Goal: Information Seeking & Learning: Find specific fact

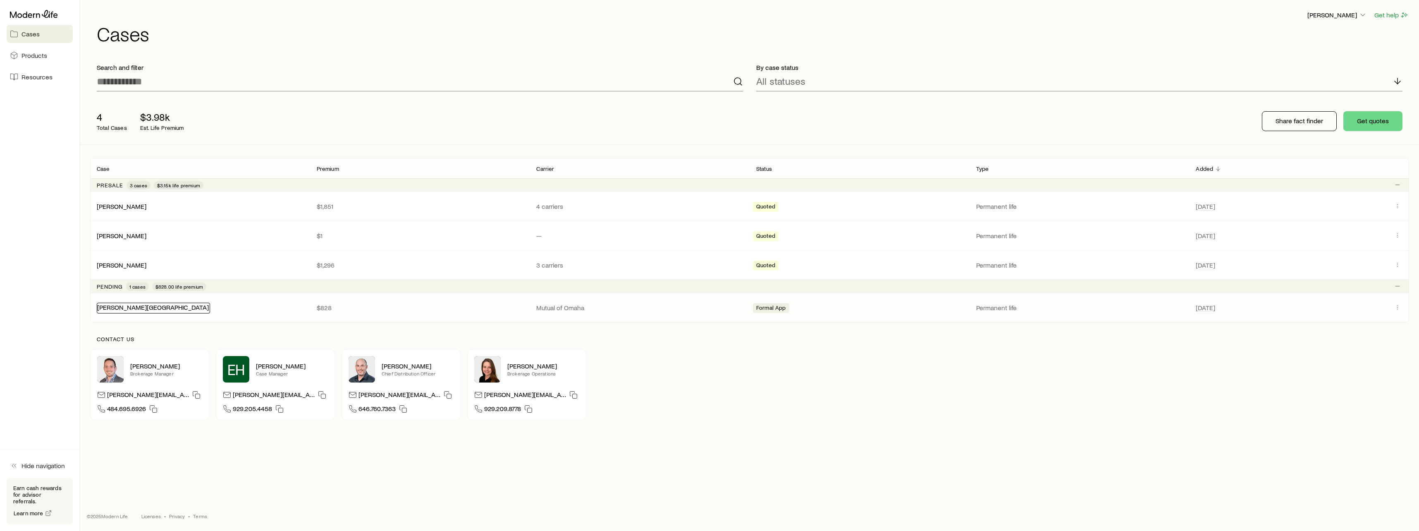
click at [115, 304] on link "[PERSON_NAME][GEOGRAPHIC_DATA]" at bounding box center [153, 307] width 112 height 8
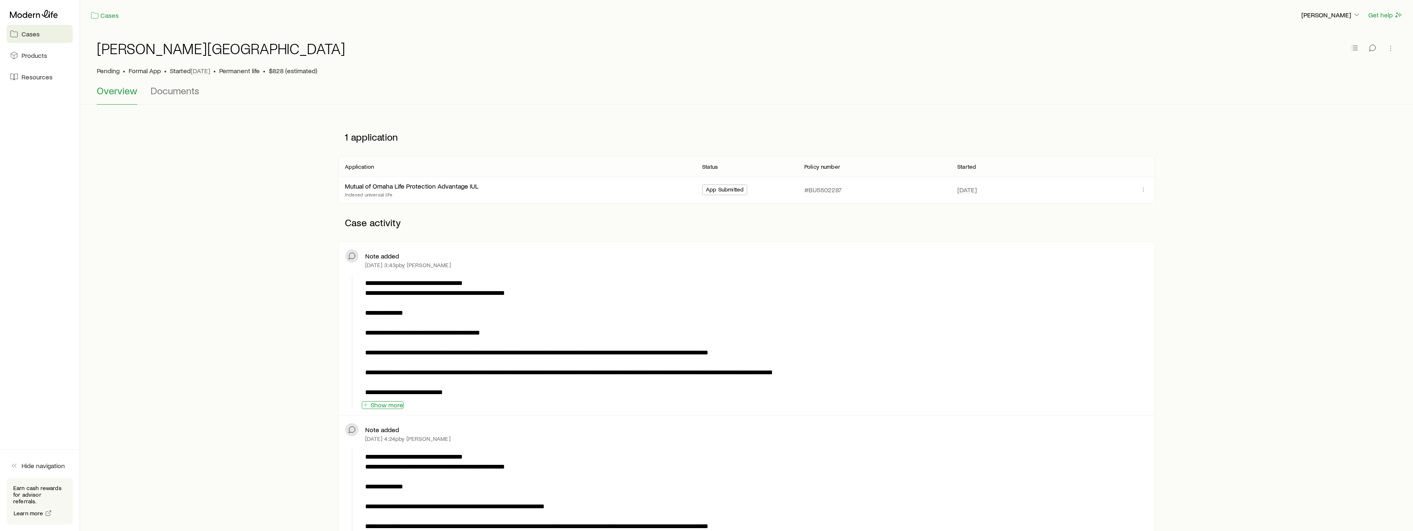
click at [391, 402] on button "Show more" at bounding box center [383, 405] width 42 height 8
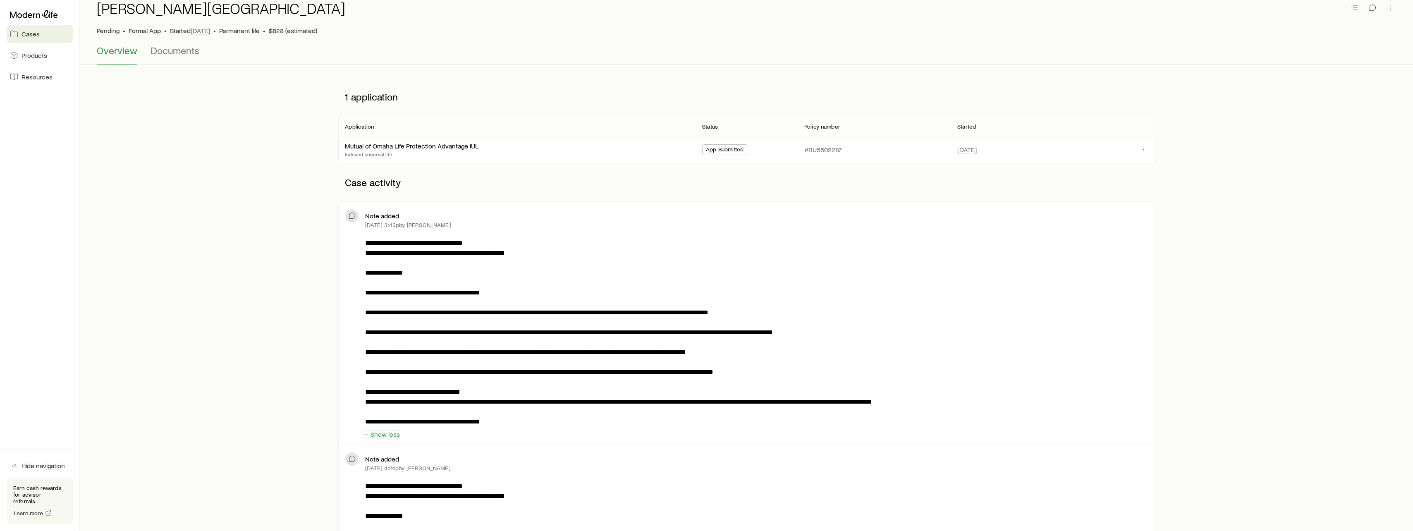
scroll to position [41, 0]
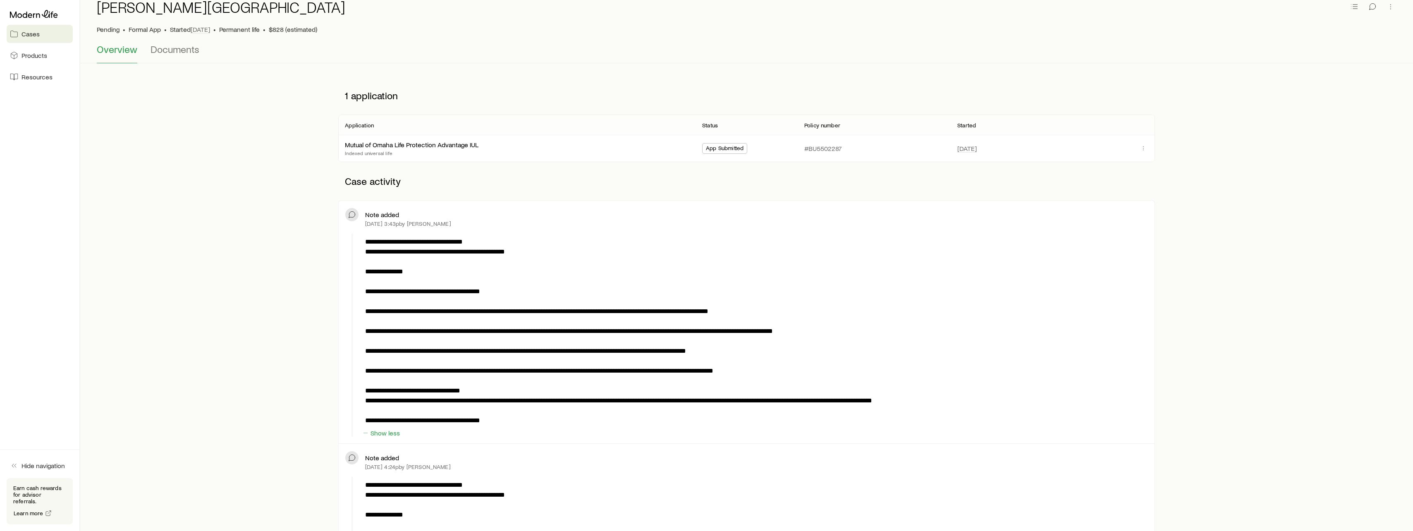
click at [39, 33] on span "Cases" at bounding box center [31, 34] width 18 height 8
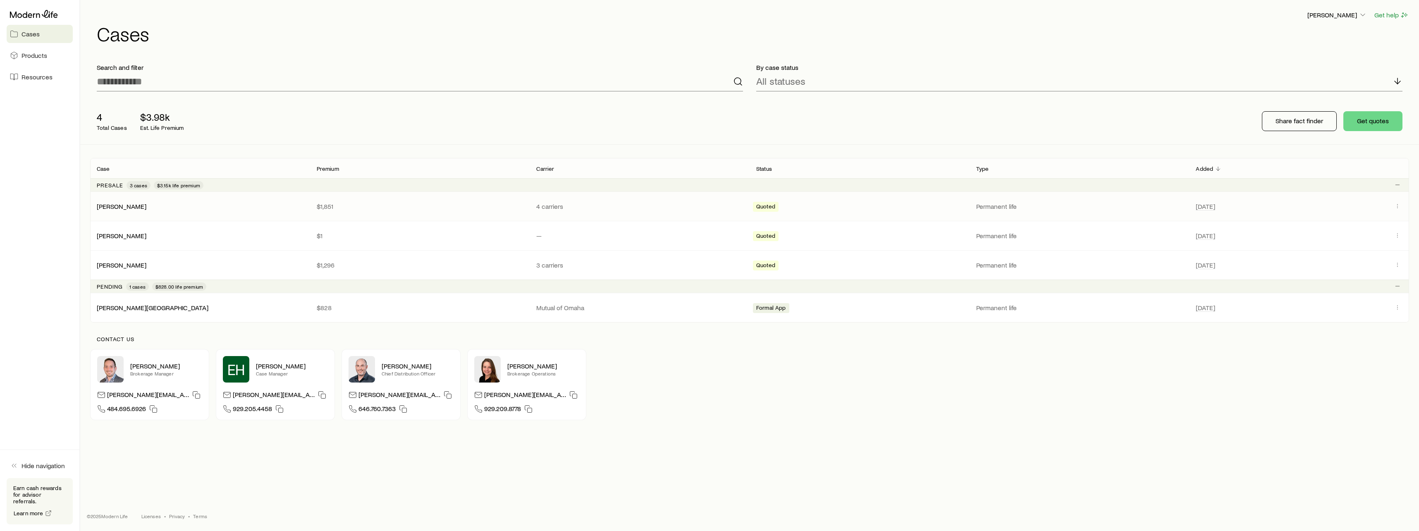
click at [561, 207] on p "4 carriers" at bounding box center [639, 206] width 207 height 8
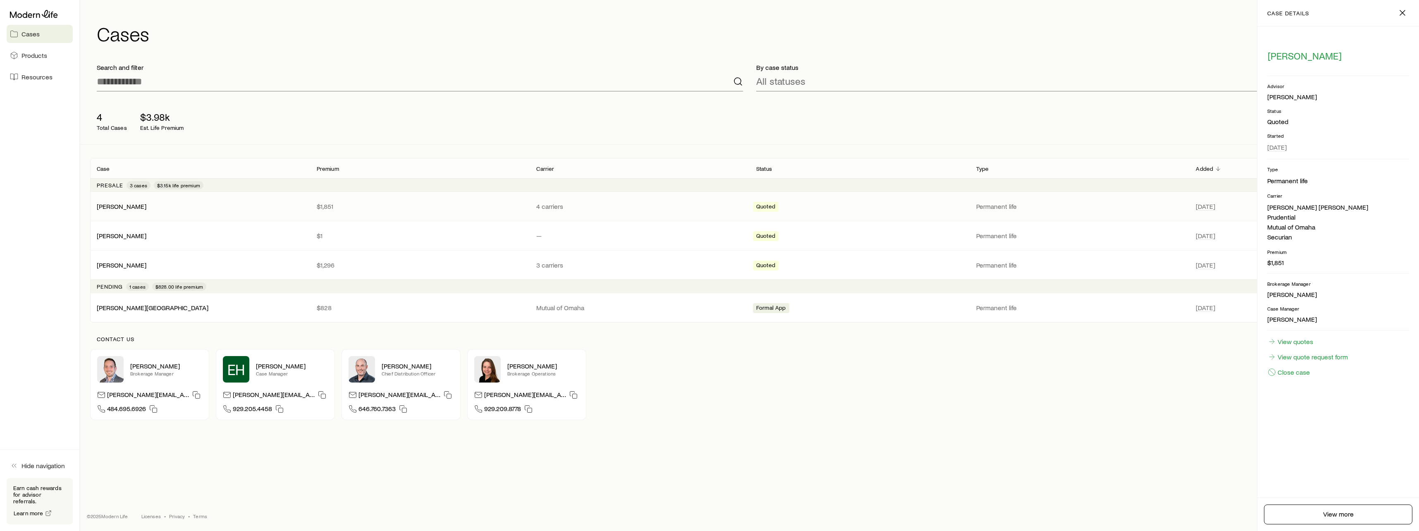
click at [102, 184] on p "Presale" at bounding box center [110, 185] width 26 height 7
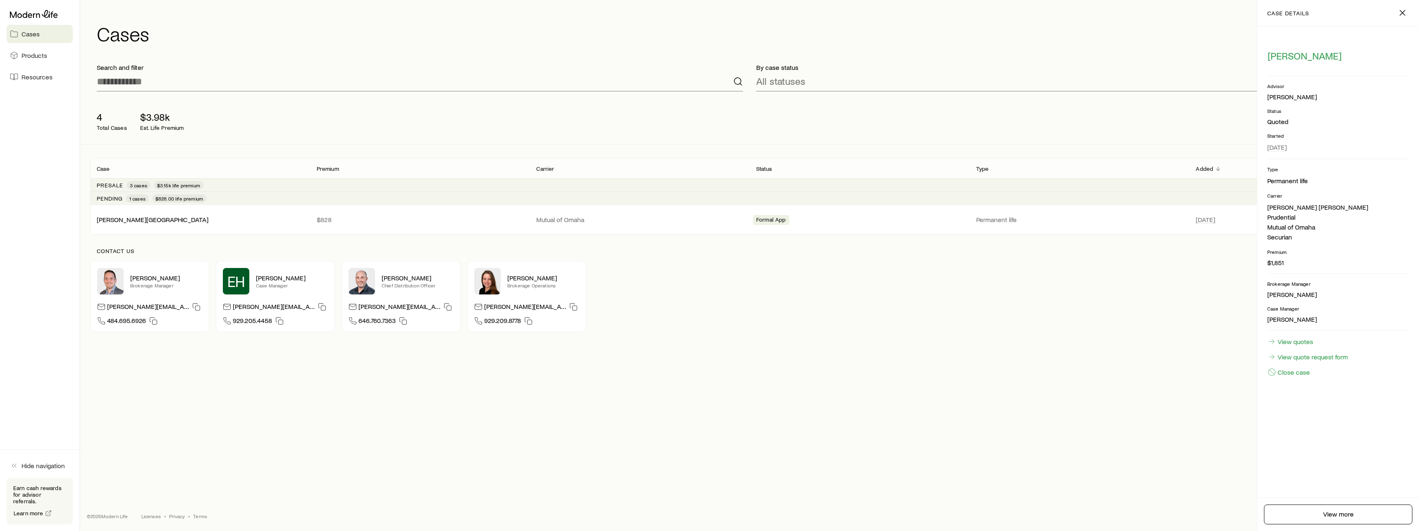
click at [106, 183] on p "Presale" at bounding box center [110, 185] width 26 height 7
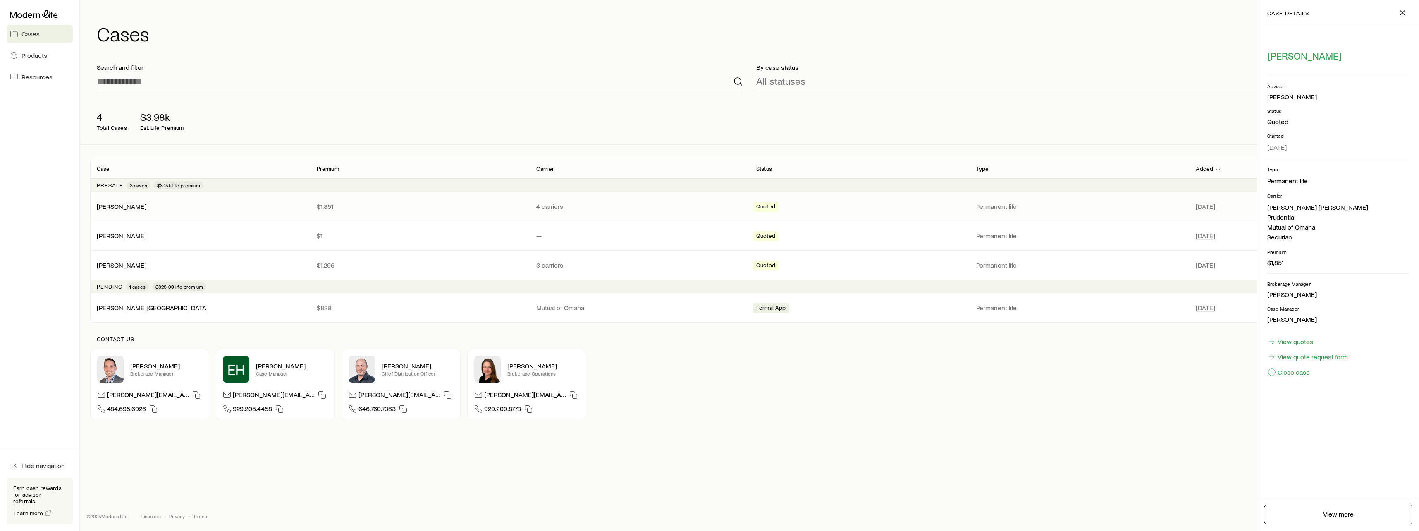
click at [35, 32] on span "Cases" at bounding box center [31, 34] width 18 height 8
click at [124, 207] on link "[PERSON_NAME]" at bounding box center [122, 206] width 50 height 8
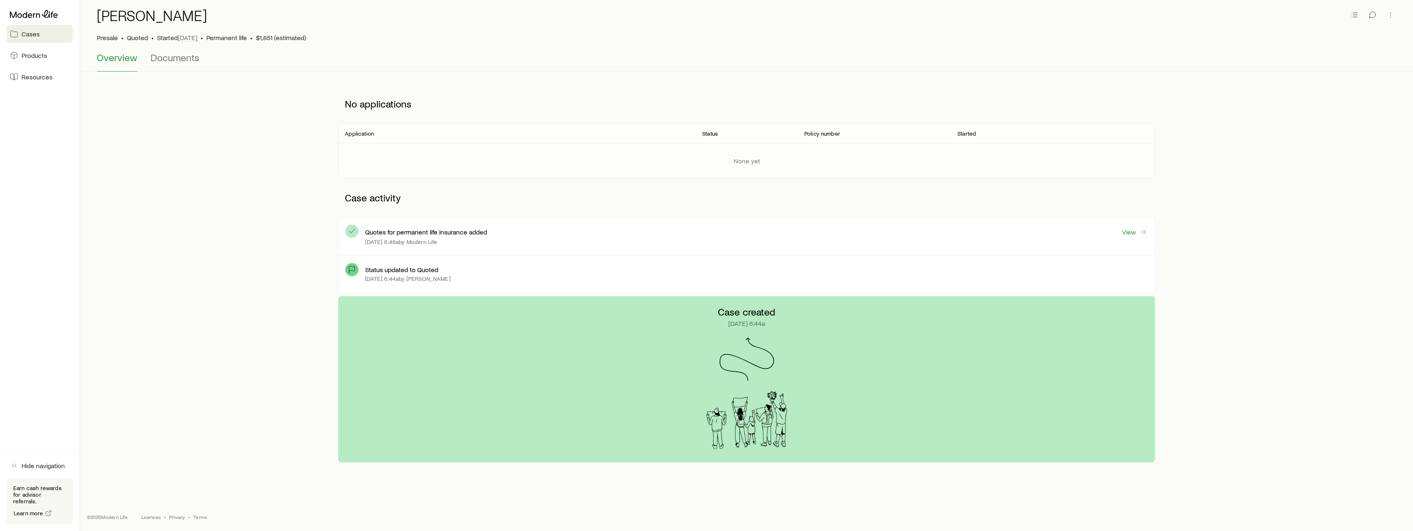
scroll to position [34, 0]
click at [1124, 229] on link "View" at bounding box center [1134, 232] width 26 height 10
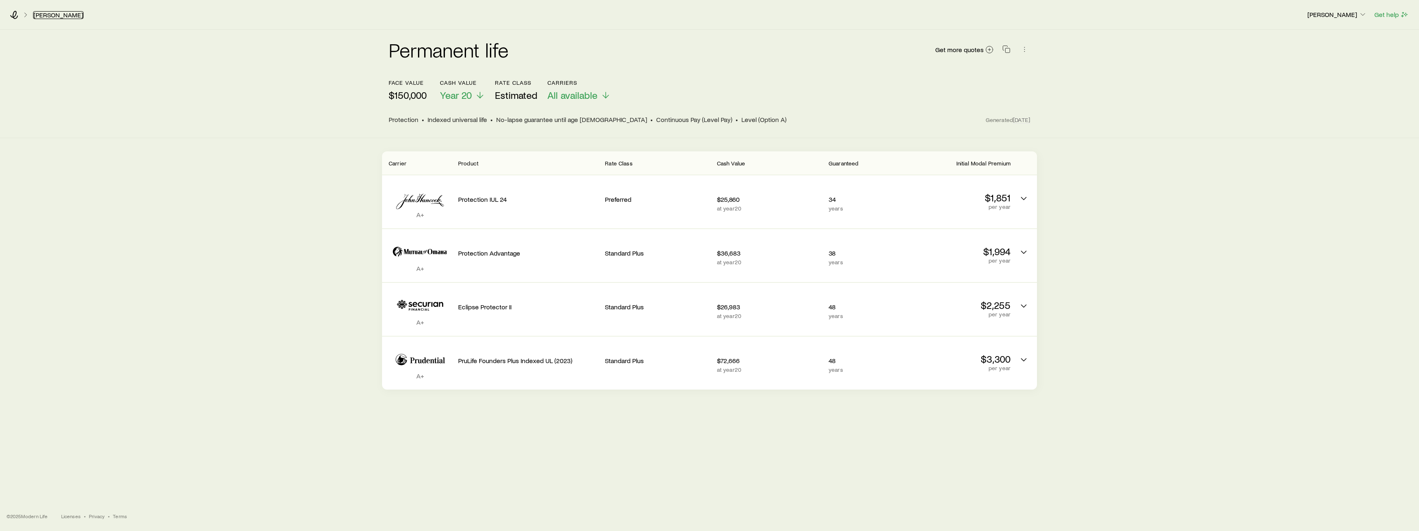
click at [47, 15] on link "[PERSON_NAME]" at bounding box center [58, 15] width 50 height 8
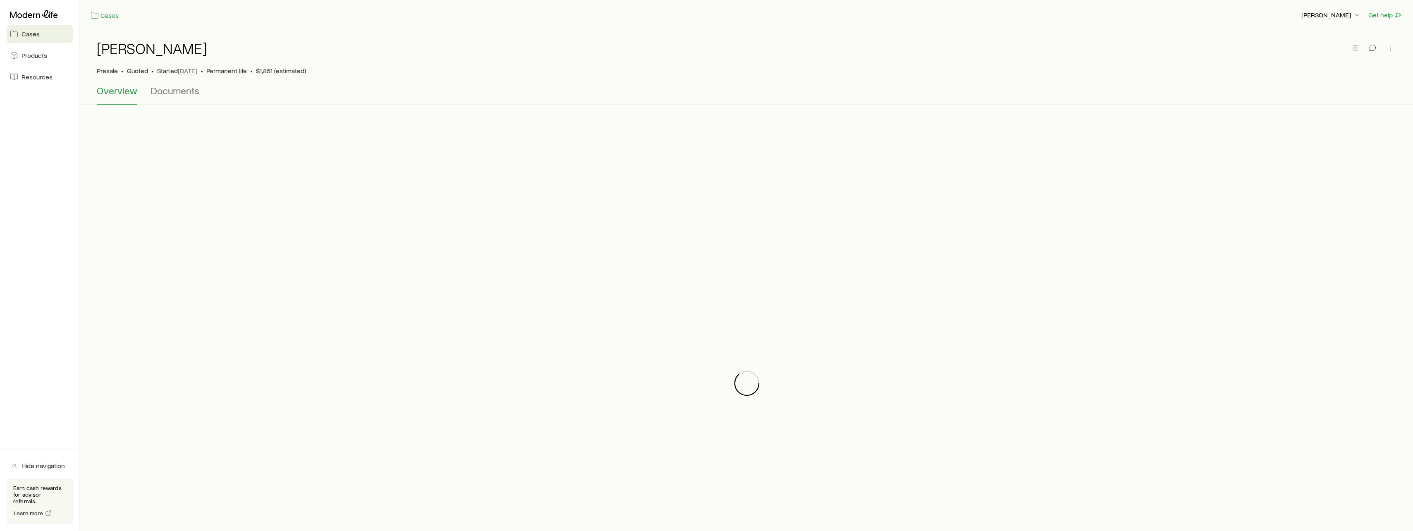
click at [27, 36] on span "Cases" at bounding box center [31, 34] width 18 height 8
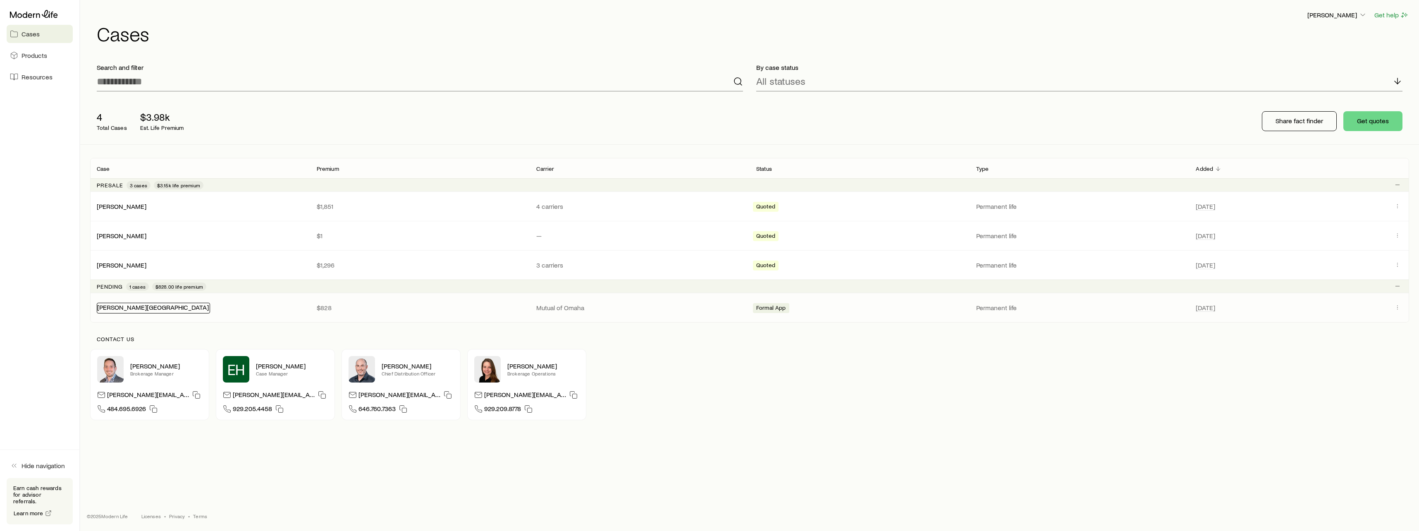
click at [120, 304] on link "[PERSON_NAME][GEOGRAPHIC_DATA]" at bounding box center [153, 307] width 112 height 8
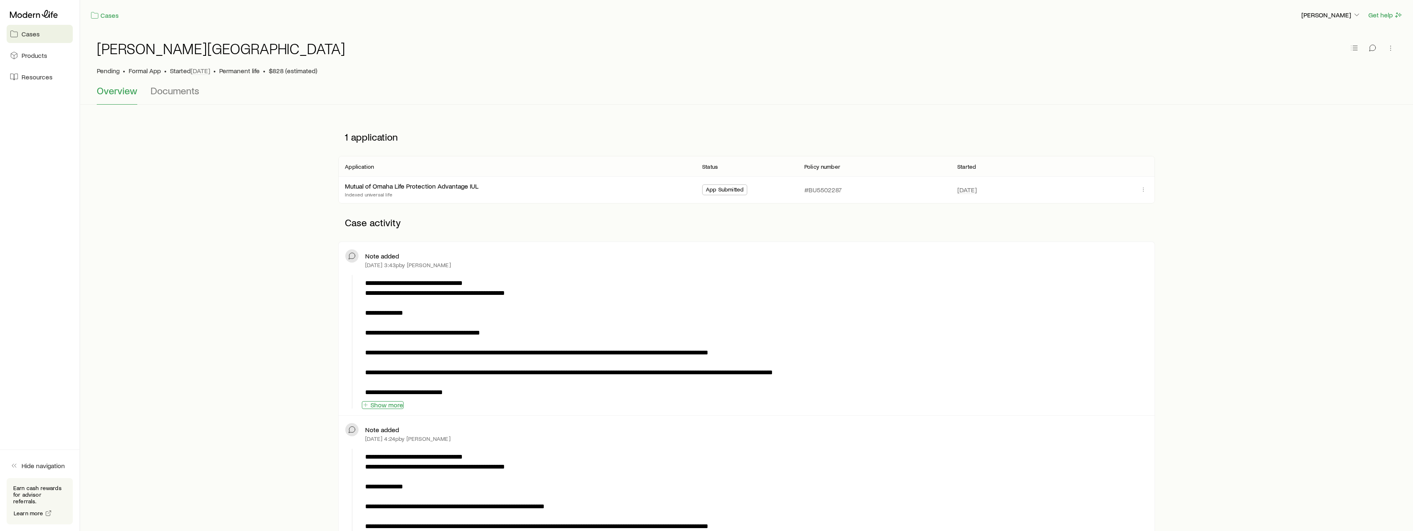
click at [388, 408] on button "Show more" at bounding box center [383, 405] width 42 height 8
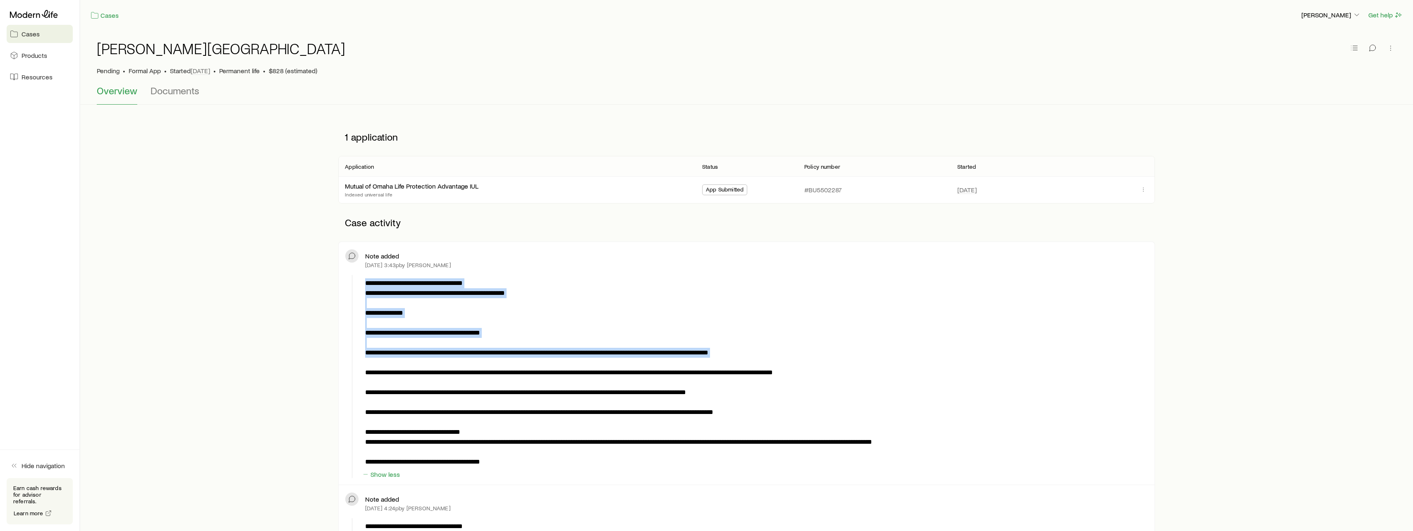
drag, startPoint x: 365, startPoint y: 352, endPoint x: 559, endPoint y: 349, distance: 193.5
click at [559, 349] on p at bounding box center [754, 372] width 779 height 189
drag, startPoint x: 559, startPoint y: 349, endPoint x: 606, endPoint y: 309, distance: 61.9
click at [585, 314] on p at bounding box center [754, 372] width 779 height 189
click at [662, 294] on p at bounding box center [754, 372] width 779 height 189
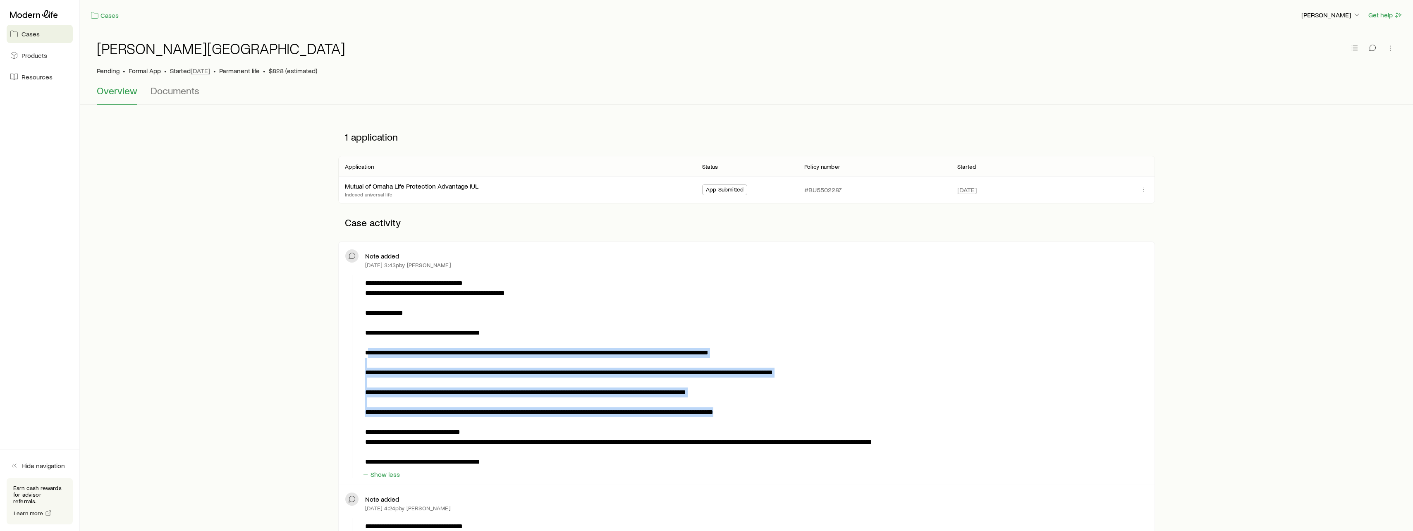
drag, startPoint x: 368, startPoint y: 353, endPoint x: 829, endPoint y: 414, distance: 465.9
click at [829, 414] on p at bounding box center [754, 372] width 779 height 189
drag, startPoint x: 829, startPoint y: 414, endPoint x: 764, endPoint y: 410, distance: 65.9
copy p "**********"
